Goal: Find specific page/section: Find specific page/section

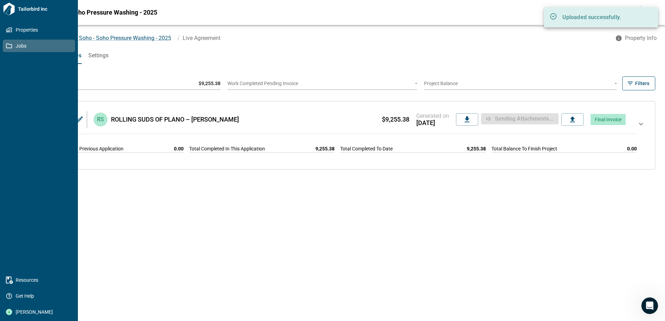
click at [7, 44] on icon at bounding box center [9, 45] width 6 height 5
